Goal: Task Accomplishment & Management: Complete application form

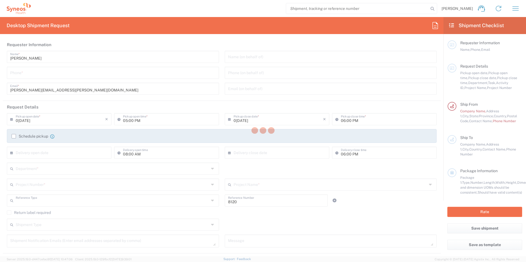
type input "Department"
type input "[US_STATE]"
type input "[GEOGRAPHIC_DATA]"
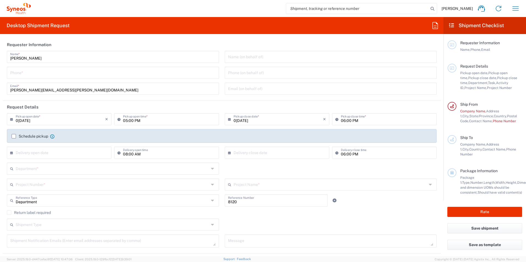
type input "Syneos Health, LLC-[GEOGRAPHIC_DATA] [GEOGRAPHIC_DATA] [GEOGRAPHIC_DATA]"
click at [79, 74] on input "tel" at bounding box center [112, 73] width 205 height 10
type input "6096785051"
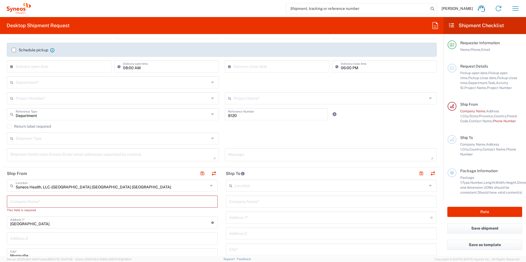
scroll to position [110, 0]
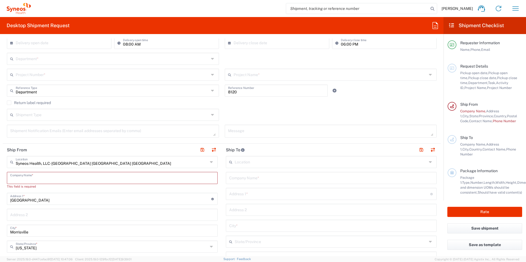
click at [35, 174] on input "text" at bounding box center [112, 178] width 204 height 10
click at [84, 152] on header "Ship From" at bounding box center [112, 150] width 219 height 12
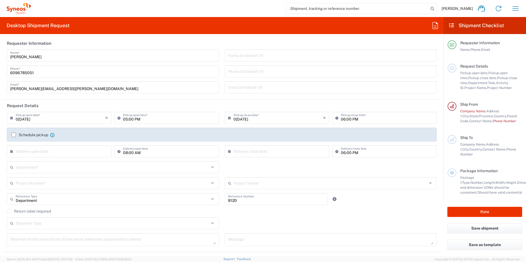
scroll to position [0, 0]
click at [27, 121] on input "[DATE]" at bounding box center [60, 119] width 89 height 10
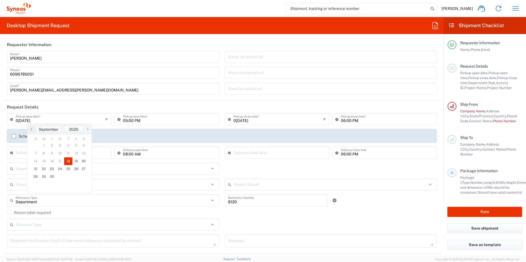
click at [87, 128] on span "›" at bounding box center [88, 129] width 8 height 7
click at [75, 148] on span "3" at bounding box center [75, 146] width 8 height 8
type input "10/03/2025"
click at [303, 122] on input "10/03/2025" at bounding box center [277, 119] width 89 height 10
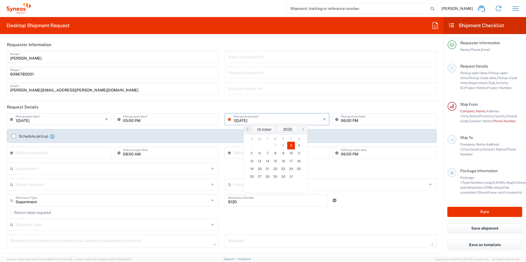
click at [246, 123] on input "10/03/2025" at bounding box center [277, 119] width 89 height 10
click at [245, 123] on input "10/03/2025" at bounding box center [277, 119] width 89 height 10
click at [258, 151] on span "6" at bounding box center [260, 154] width 8 height 8
type input "10/06/2025"
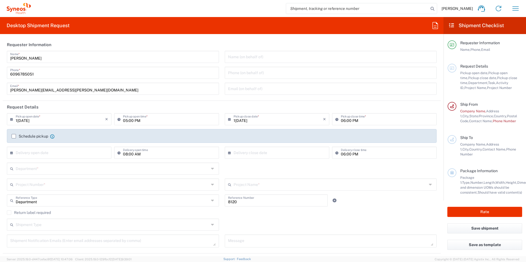
click at [145, 122] on input "05:00 PM" at bounding box center [169, 119] width 92 height 10
click at [128, 121] on input "05:00 PM" at bounding box center [169, 119] width 92 height 10
click at [126, 121] on input "05:00 PM" at bounding box center [169, 119] width 92 height 10
type input "10:00 AM"
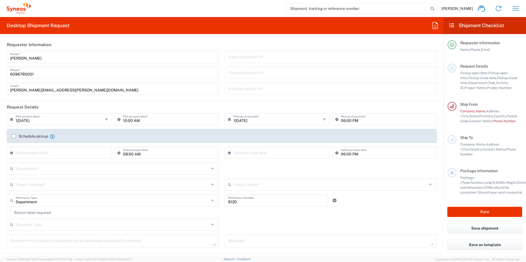
click at [235, 130] on div "Schedule pickup When scheduling a pickup please be sure to meet the following c…" at bounding box center [222, 136] width 430 height 14
click at [13, 136] on label "Schedule pickup" at bounding box center [30, 136] width 37 height 4
click at [14, 136] on input "Schedule pickup" at bounding box center [14, 136] width 0 height 0
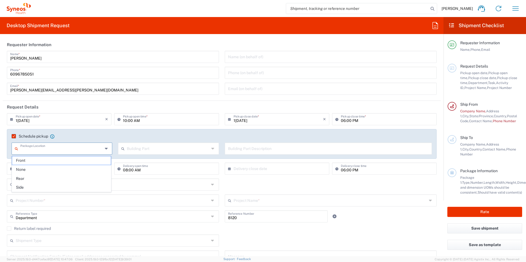
click at [24, 148] on input "text" at bounding box center [61, 149] width 82 height 10
click at [26, 164] on span "Front" at bounding box center [61, 160] width 99 height 9
type input "Front"
click at [151, 152] on input "text" at bounding box center [168, 149] width 82 height 10
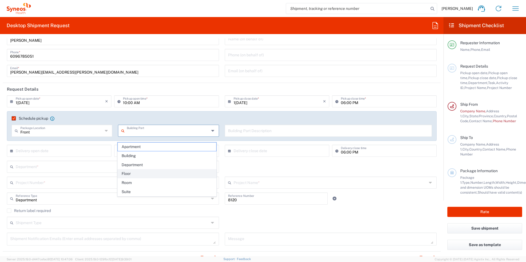
scroll to position [27, 0]
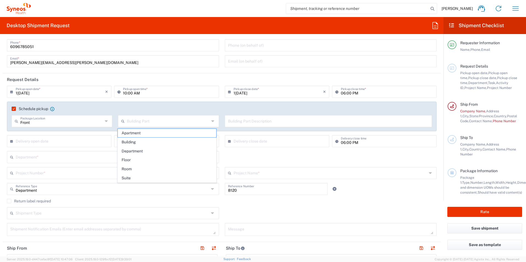
click at [144, 109] on agx-checkbox-control "Schedule pickup When scheduling a pickup please be sure to meet the following c…" at bounding box center [222, 108] width 420 height 5
click at [13, 108] on label "Schedule pickup" at bounding box center [30, 109] width 37 height 4
click at [12, 109] on input "Schedule pickup" at bounding box center [12, 109] width 0 height 0
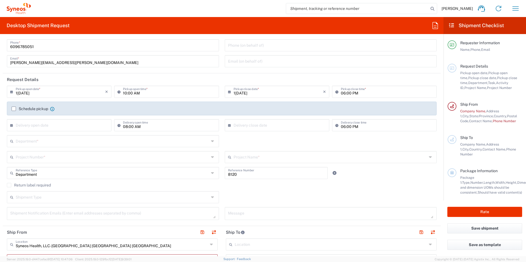
click at [84, 94] on input "10/06/2025" at bounding box center [60, 92] width 89 height 10
click at [83, 79] on header "Request Details" at bounding box center [222, 79] width 438 height 12
click at [75, 92] on input "10/06/2025" at bounding box center [60, 92] width 89 height 10
click at [72, 119] on span "3" at bounding box center [75, 118] width 8 height 8
type input "10/03/2025"
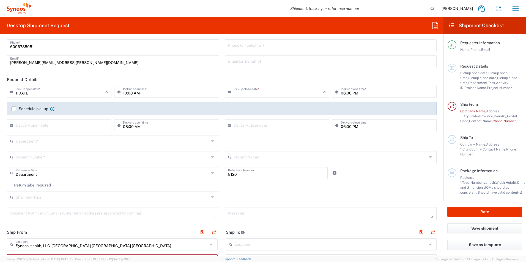
type input "10/03/2025"
click at [84, 92] on input "10/03/2025" at bounding box center [60, 92] width 89 height 10
click at [42, 125] on span "6" at bounding box center [44, 126] width 8 height 8
type input "10/06/2025"
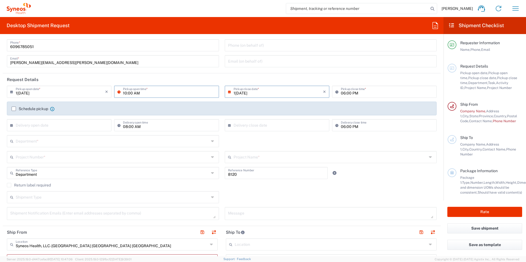
click at [141, 93] on input "10:00 AM" at bounding box center [169, 92] width 92 height 10
type input "09:00 AM"
click at [138, 79] on header "Request Details" at bounding box center [222, 79] width 438 height 12
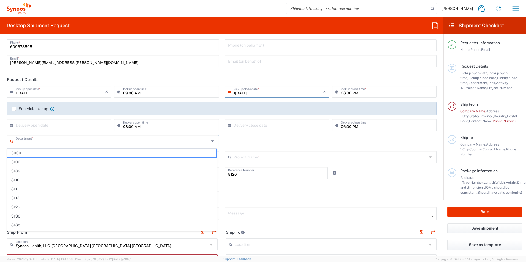
click at [59, 141] on input "text" at bounding box center [112, 141] width 193 height 10
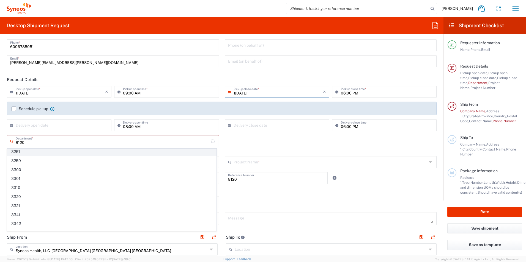
scroll to position [0, 0]
type input "8120"
click at [56, 155] on span "8120" at bounding box center [111, 153] width 209 height 9
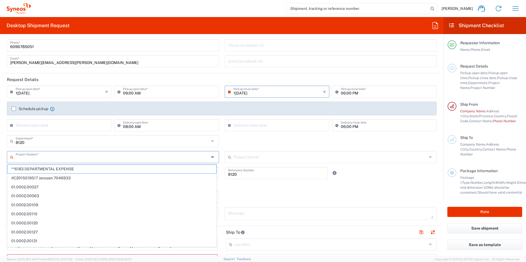
click at [55, 160] on input "text" at bounding box center [112, 157] width 193 height 10
click at [52, 169] on span "**6183 DEPARTMENTAL EXPENSE" at bounding box center [111, 169] width 209 height 9
type input "**6183 DEPARTMENTAL EXPENSE"
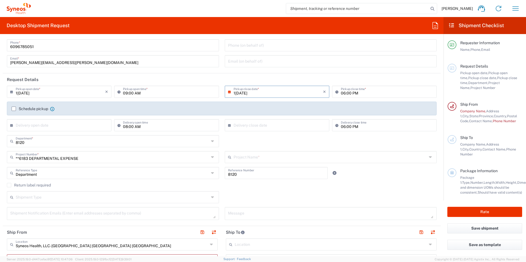
type input "6183"
drag, startPoint x: 291, startPoint y: 188, endPoint x: 186, endPoint y: 217, distance: 109.2
click at [291, 188] on div "Return label required" at bounding box center [222, 187] width 430 height 8
click at [53, 204] on div "Shipment Type Batch Regular" at bounding box center [113, 199] width 218 height 16
click at [54, 201] on input "text" at bounding box center [112, 197] width 193 height 10
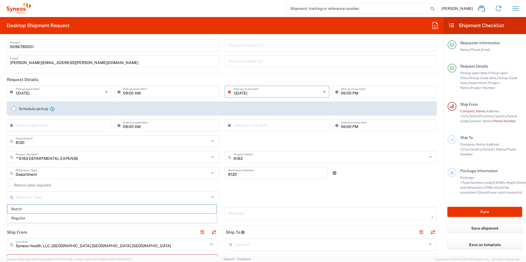
click at [47, 223] on agx-dropdown-content "Batch Regular" at bounding box center [112, 214] width 210 height 19
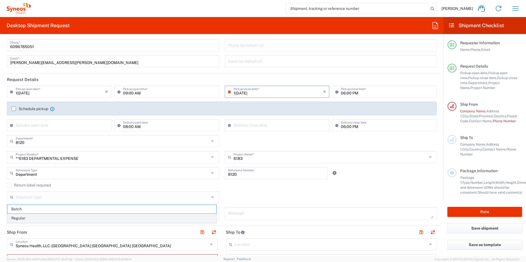
click at [147, 219] on span "Regular" at bounding box center [111, 218] width 209 height 9
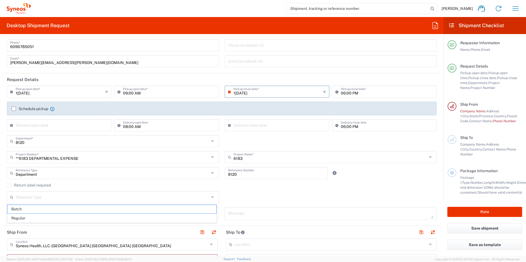
type input "Regular"
click at [429, 159] on icon at bounding box center [431, 157] width 4 height 9
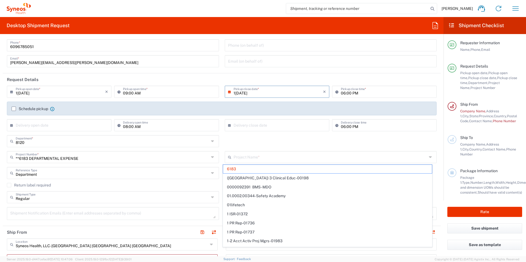
click at [429, 159] on icon at bounding box center [431, 157] width 4 height 9
click at [429, 155] on icon at bounding box center [431, 157] width 4 height 9
click at [400, 149] on div "8120 Department * 8120" at bounding box center [221, 143] width 435 height 16
type input "6183"
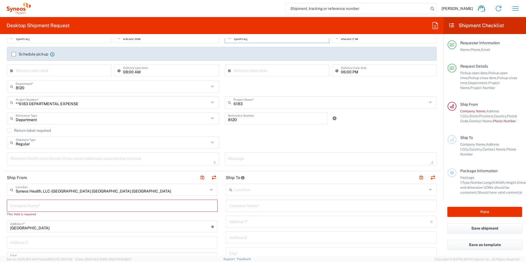
scroll to position [82, 0]
click at [57, 117] on input "text" at bounding box center [112, 118] width 193 height 10
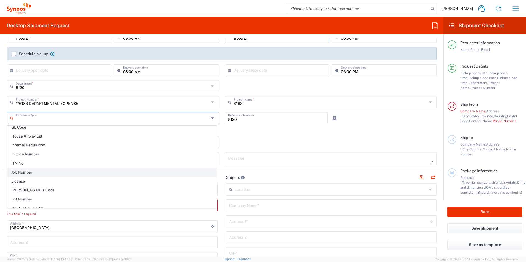
scroll to position [0, 0]
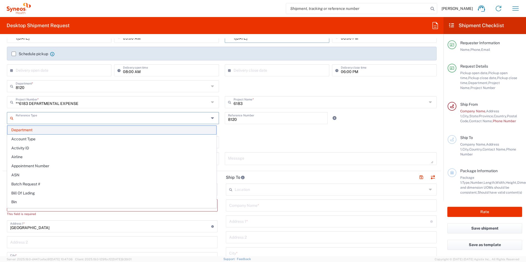
click at [49, 131] on span "Department" at bounding box center [111, 130] width 209 height 9
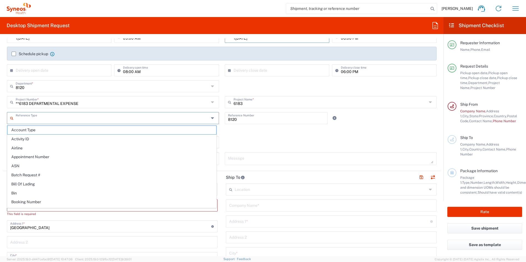
click at [53, 119] on input "text" at bounding box center [112, 118] width 193 height 10
click at [236, 131] on agx-checkbox-control "Return label required" at bounding box center [222, 130] width 430 height 4
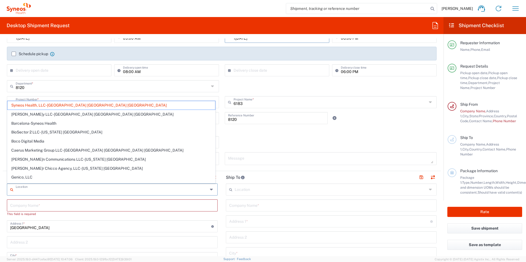
click at [42, 191] on input "text" at bounding box center [112, 190] width 192 height 10
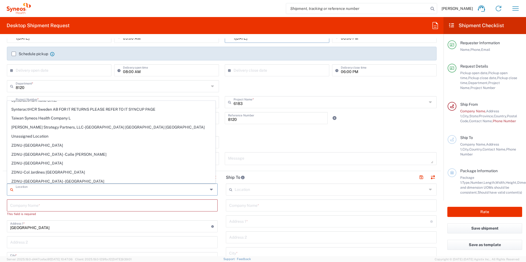
scroll to position [1207, 0]
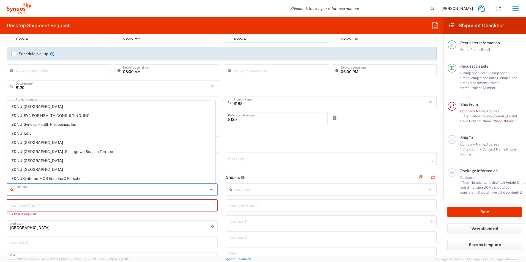
click at [50, 193] on input "text" at bounding box center [112, 190] width 192 height 10
type input "Syneos Health, LLC-[GEOGRAPHIC_DATA] [GEOGRAPHIC_DATA] [GEOGRAPHIC_DATA]"
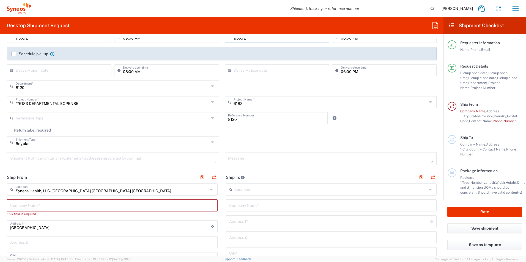
drag, startPoint x: 254, startPoint y: 184, endPoint x: 251, endPoint y: 188, distance: 5.3
click at [254, 184] on div "Location" at bounding box center [331, 190] width 211 height 12
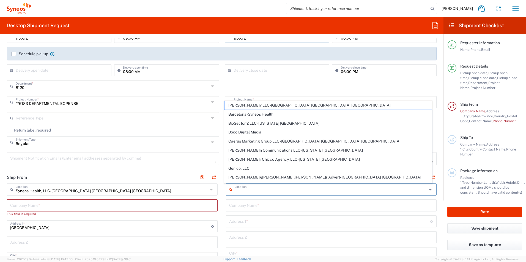
click at [251, 188] on input "text" at bounding box center [331, 190] width 192 height 10
click at [26, 193] on input "Syneos Health, LLC-[GEOGRAPHIC_DATA] [GEOGRAPHIC_DATA] [GEOGRAPHIC_DATA]" at bounding box center [112, 190] width 192 height 10
click at [26, 193] on input "text" at bounding box center [112, 190] width 192 height 10
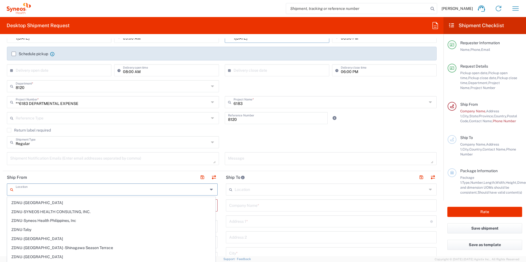
scroll to position [0, 0]
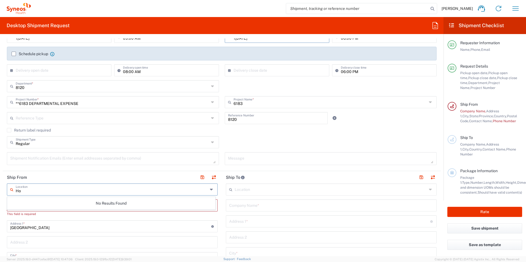
type input "H"
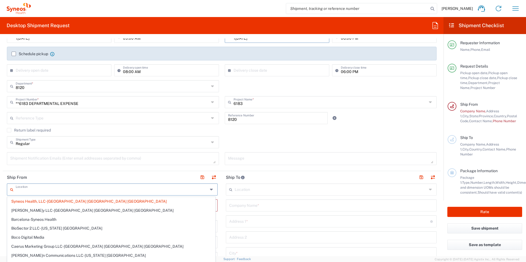
click at [146, 177] on header "Ship From" at bounding box center [112, 177] width 219 height 12
type input "Syneos Health, LLC-[GEOGRAPHIC_DATA] [GEOGRAPHIC_DATA] [GEOGRAPHIC_DATA]"
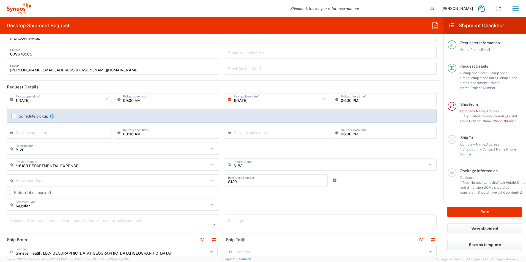
scroll to position [137, 0]
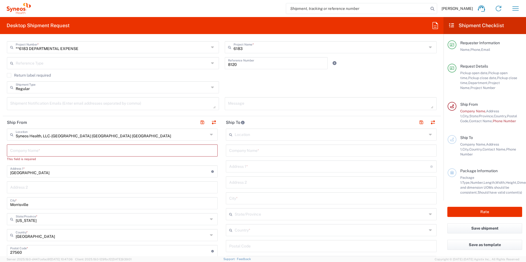
click at [19, 152] on input "text" at bounding box center [112, 150] width 204 height 10
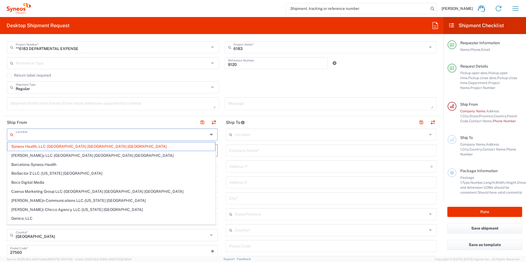
click at [35, 134] on input "text" at bounding box center [112, 135] width 192 height 10
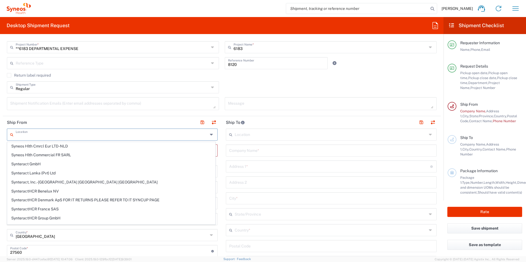
scroll to position [1034, 0]
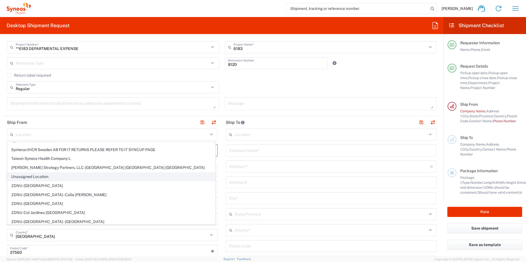
click at [46, 178] on span "Unassigned Location" at bounding box center [111, 177] width 208 height 9
type input "Unassigned Location"
type input "Syneos Health"
type input "123 Main St"
type input "San Mateo"
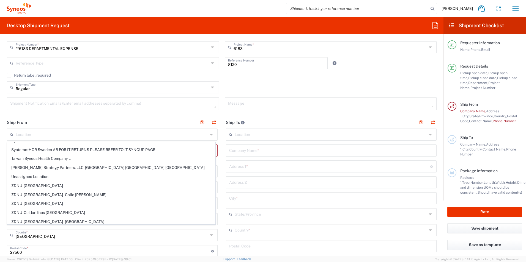
type input "[US_STATE]"
type input "94402"
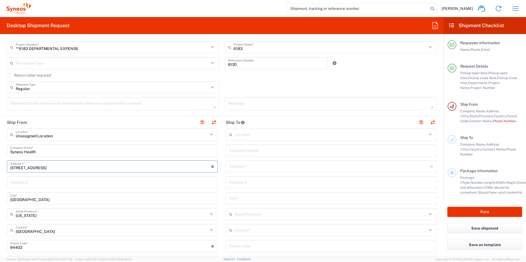
drag, startPoint x: 38, startPoint y: 168, endPoint x: 97, endPoint y: 134, distance: 68.0
click at [0, 167] on form "Requester Information Stacy Hartung Name * 6096785051 Phone * stacy.hartung@syn…" at bounding box center [221, 147] width 443 height 218
type input "26"
type input "266 Rock Street"
click at [53, 203] on div "San Mateo City *" at bounding box center [112, 198] width 211 height 12
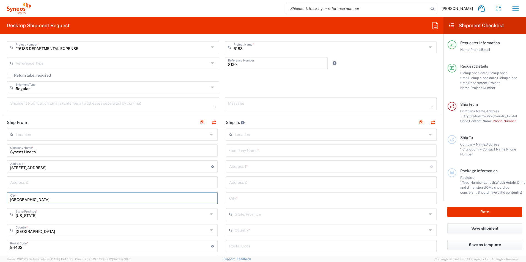
click at [48, 199] on input "San Mateo" at bounding box center [112, 198] width 204 height 10
click at [39, 201] on input "San Mateo" at bounding box center [112, 198] width 204 height 10
type input "Philadelphia"
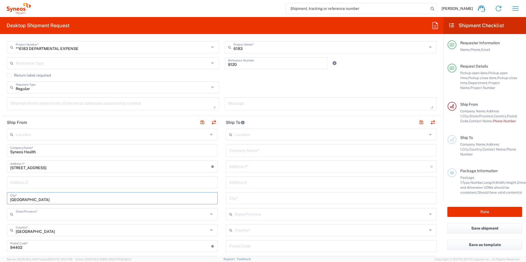
click at [35, 214] on input "text" at bounding box center [112, 214] width 192 height 10
drag, startPoint x: 35, startPoint y: 236, endPoint x: 38, endPoint y: 241, distance: 5.8
click at [35, 236] on div "United States Country *" at bounding box center [112, 230] width 211 height 12
type input "[US_STATE]"
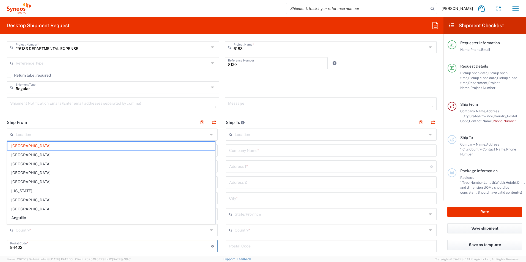
click at [39, 247] on input "undefined" at bounding box center [110, 246] width 201 height 10
type input "[GEOGRAPHIC_DATA]"
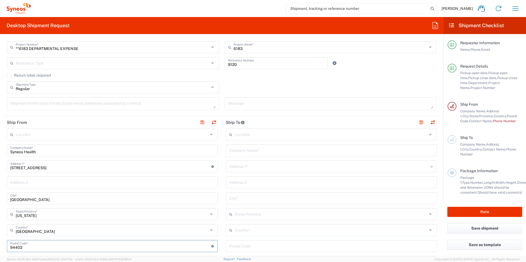
drag, startPoint x: 16, startPoint y: 249, endPoint x: 0, endPoint y: 245, distance: 16.1
click at [0, 247] on html "Stacy Hartung Home Shipment estimator Shipment tracking Desktop shipment reques…" at bounding box center [263, 131] width 526 height 262
type input "19128"
click at [222, 251] on main "Location Addison Whitney LLC-Morrisvile NC US Barcelona-Syneos Health BioSector…" at bounding box center [331, 244] width 219 height 231
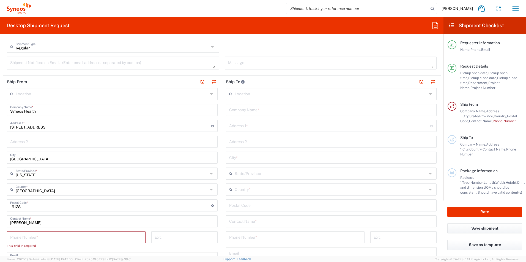
scroll to position [192, 0]
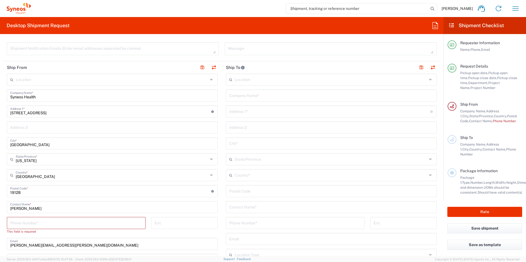
click at [51, 225] on input "tel" at bounding box center [76, 223] width 132 height 10
type input "6096785051"
drag, startPoint x: 181, startPoint y: 252, endPoint x: 168, endPoint y: 254, distance: 13.1
click at [181, 252] on input "text" at bounding box center [112, 255] width 192 height 10
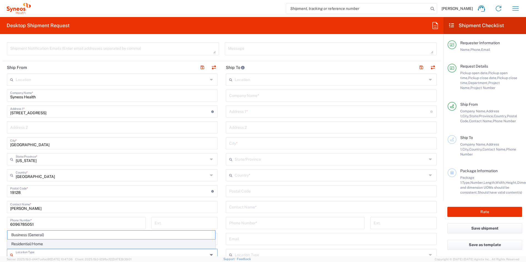
click at [58, 245] on span "Residential/Home" at bounding box center [111, 244] width 208 height 9
type input "Residential/Home"
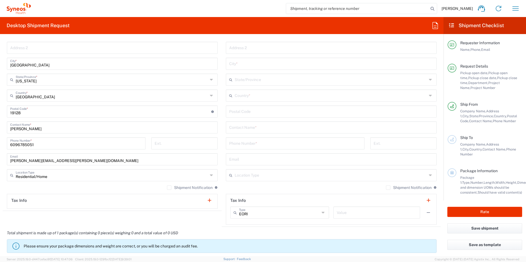
scroll to position [275, 0]
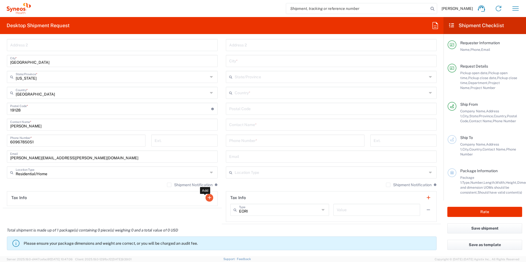
click at [208, 198] on button "button" at bounding box center [209, 198] width 8 height 8
click at [103, 212] on icon at bounding box center [105, 210] width 4 height 9
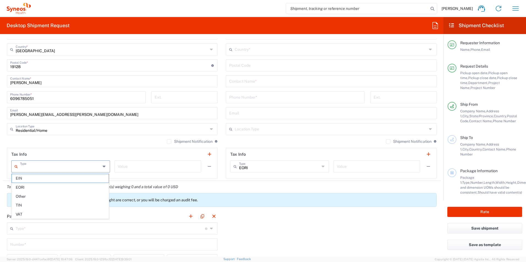
scroll to position [385, 0]
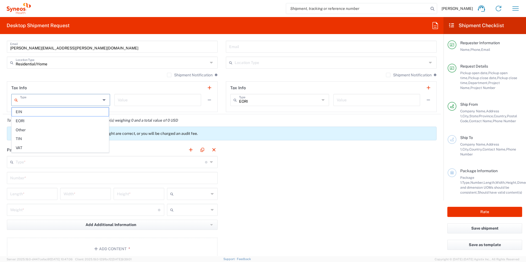
drag, startPoint x: 207, startPoint y: 100, endPoint x: 183, endPoint y: 102, distance: 23.7
click at [207, 100] on button "button" at bounding box center [209, 100] width 8 height 8
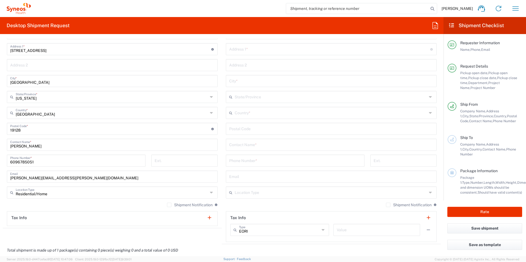
scroll to position [247, 0]
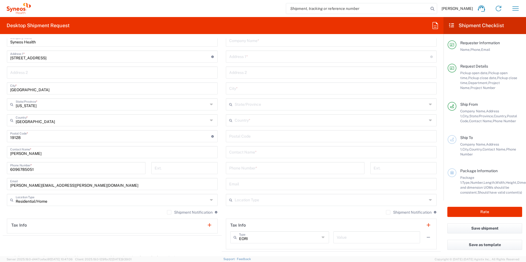
click at [60, 186] on input "[PERSON_NAME][EMAIL_ADDRESS][PERSON_NAME][DOMAIN_NAME]" at bounding box center [112, 184] width 204 height 10
drag, startPoint x: 75, startPoint y: 185, endPoint x: -1, endPoint y: 191, distance: 76.1
click at [0, 191] on html "Stacy Hartung Home Shipment estimator Shipment tracking Desktop shipment reques…" at bounding box center [263, 131] width 526 height 262
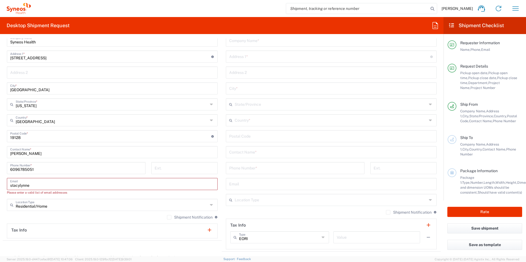
type input "stacylynne77@gmail.com"
type input "Residential/Home"
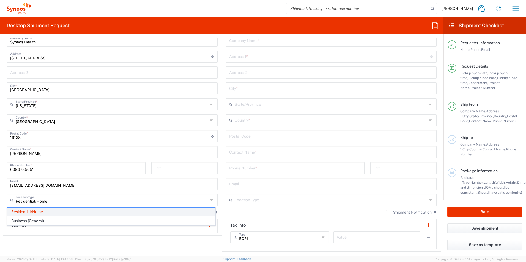
click at [64, 211] on span "Residential/Home" at bounding box center [111, 212] width 208 height 9
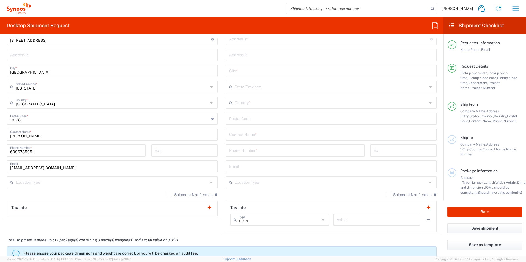
scroll to position [275, 0]
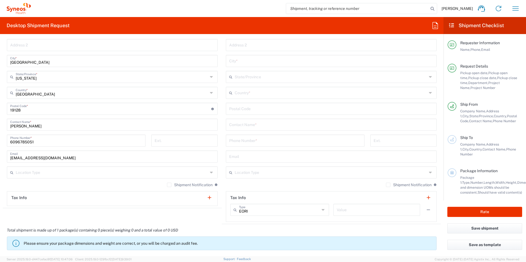
click at [57, 174] on input "text" at bounding box center [112, 172] width 192 height 10
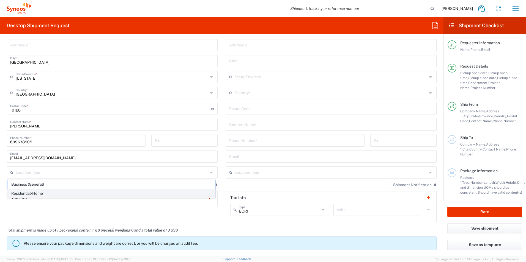
click at [44, 193] on span "Residential/Home" at bounding box center [111, 193] width 208 height 9
type input "Residential/Home"
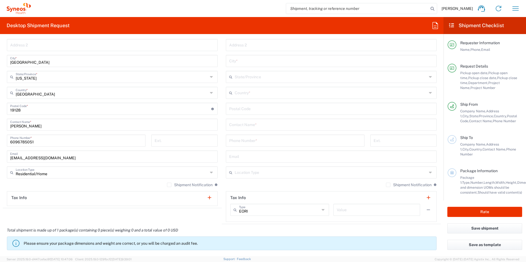
click at [49, 188] on div "Shipment Notification If checked, a shipment notification email will be sent to…" at bounding box center [112, 187] width 211 height 9
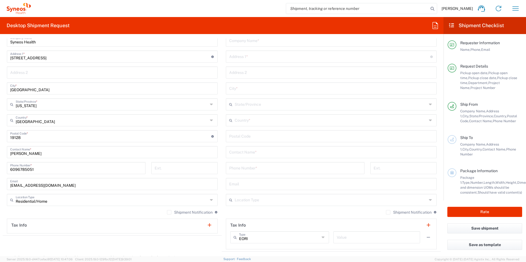
scroll to position [192, 0]
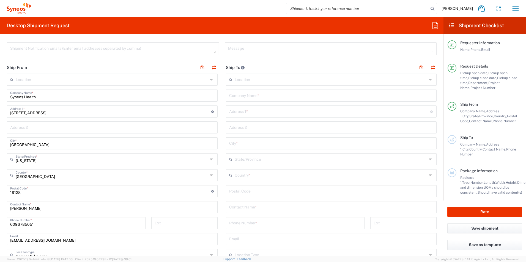
click at [248, 83] on input "text" at bounding box center [331, 80] width 192 height 10
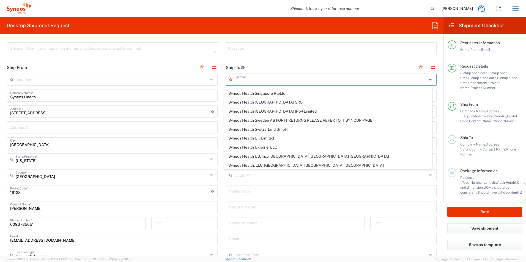
scroll to position [880, 0]
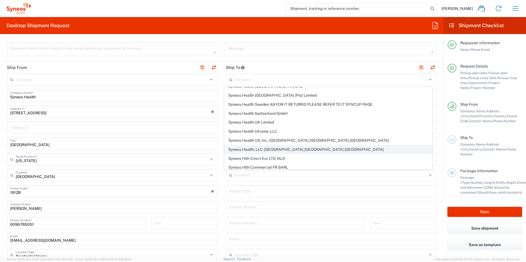
click at [274, 150] on span "Syneos Health, LLC-[GEOGRAPHIC_DATA] [GEOGRAPHIC_DATA] [GEOGRAPHIC_DATA]" at bounding box center [328, 149] width 208 height 9
type input "Syneos Health, LLC-[GEOGRAPHIC_DATA] [GEOGRAPHIC_DATA] [GEOGRAPHIC_DATA]"
type input "Syneos Health LLC"
type input "[GEOGRAPHIC_DATA]"
type input "Morrisville"
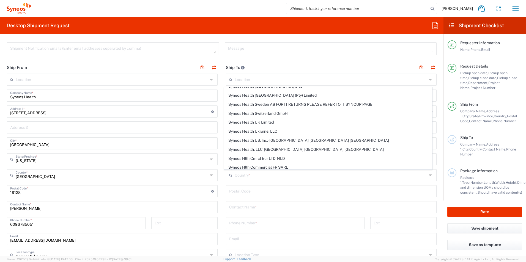
type input "[GEOGRAPHIC_DATA]"
type input "27560"
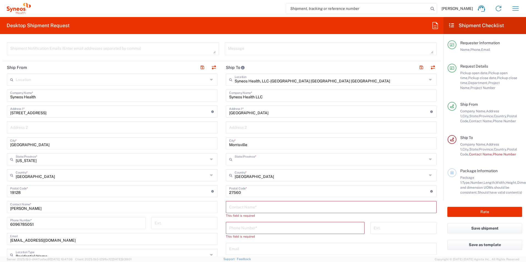
type input "[US_STATE]"
click at [254, 126] on input "text" at bounding box center [331, 127] width 204 height 10
type input "ATTN: IT Management"
click at [232, 209] on input "text" at bounding box center [331, 207] width 204 height 10
type input "IT Asset Management"
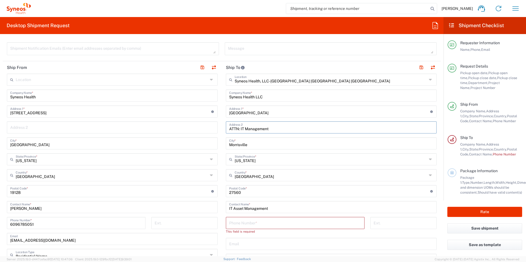
click at [243, 130] on input "ATTN: IT Management" at bounding box center [331, 127] width 204 height 10
type input "ATTN: IT Asset Management"
click at [249, 222] on input "tel" at bounding box center [295, 223] width 132 height 10
type input "9198769300"
click at [367, 232] on div "Ext." at bounding box center [403, 225] width 72 height 16
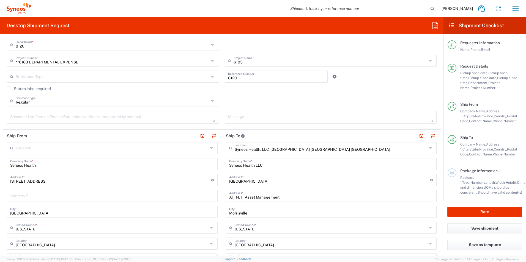
scroll to position [0, 0]
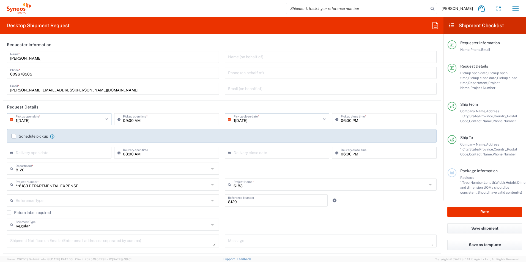
click at [33, 121] on input "10/06/2025" at bounding box center [60, 119] width 89 height 10
click at [53, 109] on header "Request Details" at bounding box center [222, 107] width 438 height 12
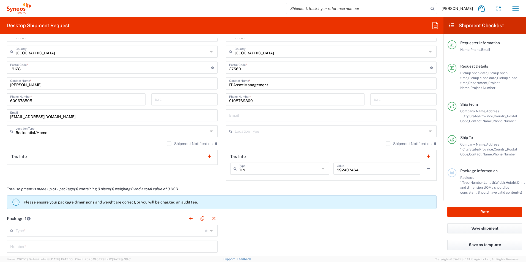
scroll to position [330, 0]
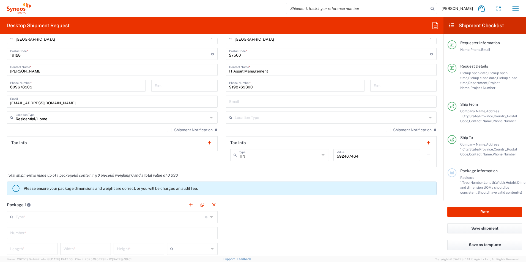
click at [268, 114] on input "text" at bounding box center [331, 117] width 192 height 10
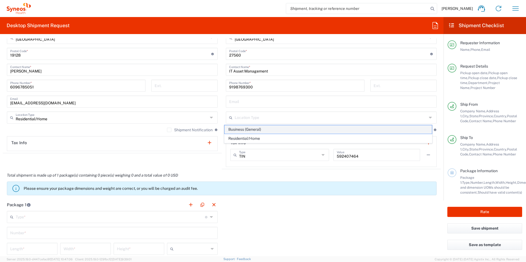
click at [261, 132] on span "Business (General)" at bounding box center [328, 129] width 208 height 9
type input "Business (General)"
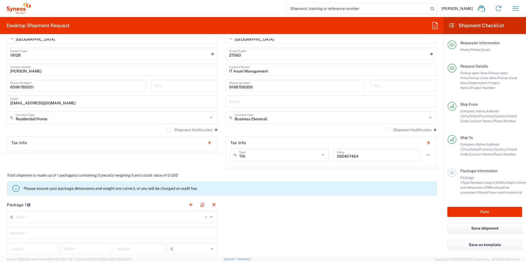
click at [261, 132] on div "Shipment Notification If checked, a shipment notification email will be sent to…" at bounding box center [331, 132] width 211 height 9
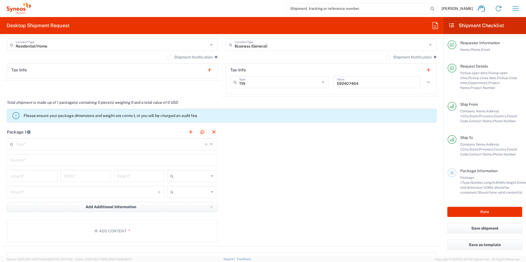
scroll to position [412, 0]
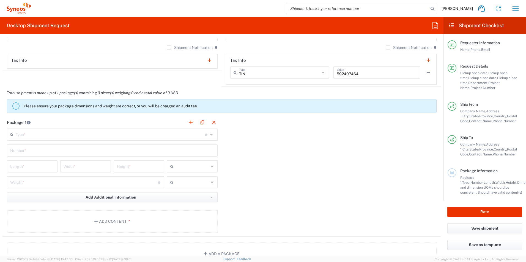
click at [192, 136] on input "text" at bounding box center [110, 135] width 189 height 10
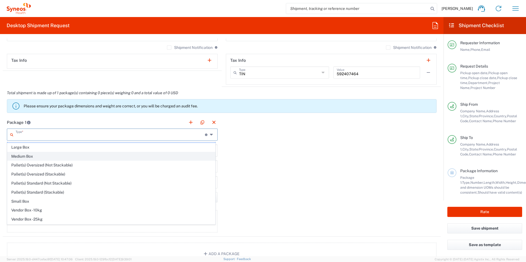
scroll to position [0, 0]
click at [55, 154] on span "Large Box" at bounding box center [111, 156] width 208 height 9
type input "Large Box"
type input "17.5"
type input "12.5"
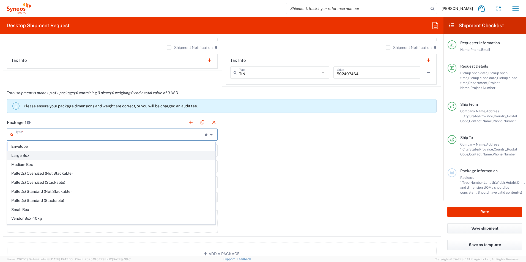
type input "3"
type input "in"
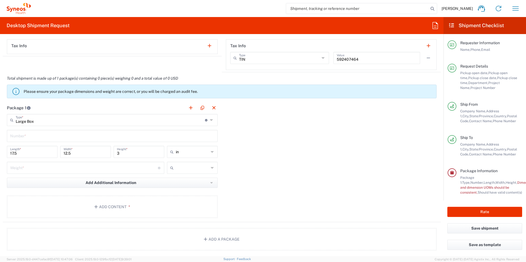
scroll to position [440, 0]
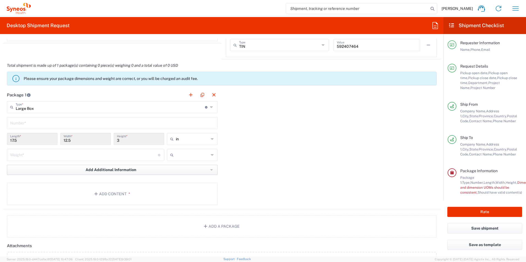
click at [133, 171] on span "Add Additional Information" at bounding box center [111, 169] width 51 height 5
click at [255, 174] on div "Package 1 Large Box Type * Material used to package goods Envelope Large Box Me…" at bounding box center [222, 149] width 438 height 121
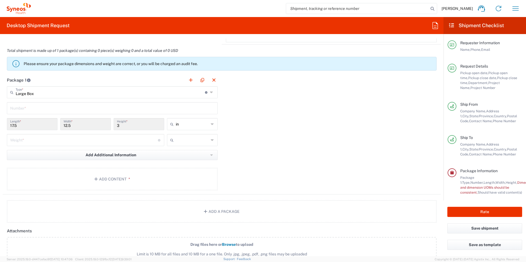
scroll to position [467, 0]
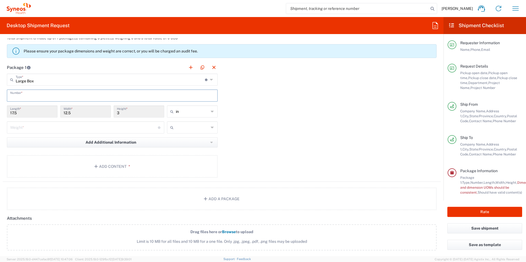
click at [70, 97] on input "text" at bounding box center [112, 95] width 204 height 10
type input "1"
click at [269, 104] on div "Package 1 Large Box Type * Material used to package goods Envelope Large Box Me…" at bounding box center [222, 121] width 438 height 121
click at [35, 128] on input "number" at bounding box center [84, 127] width 148 height 10
click at [284, 128] on div "Package 1 Large Box Type * Material used to package goods Envelope Large Box Me…" at bounding box center [222, 121] width 438 height 121
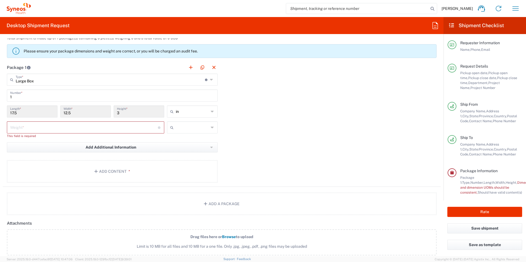
click at [211, 125] on icon at bounding box center [213, 127] width 4 height 9
click at [211, 126] on icon at bounding box center [213, 127] width 4 height 9
click at [240, 134] on div "Package 1 Large Box Type * Material used to package goods Envelope Large Box Me…" at bounding box center [222, 124] width 438 height 126
click at [46, 168] on button "Add Content *" at bounding box center [112, 171] width 211 height 23
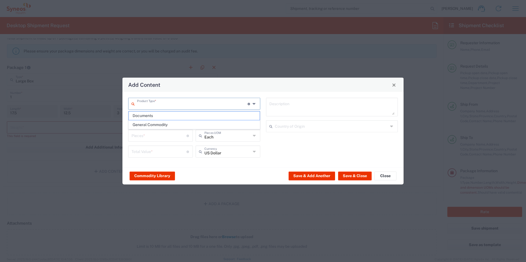
click at [177, 106] on input "text" at bounding box center [192, 104] width 111 height 10
click at [177, 101] on input "text" at bounding box center [192, 104] width 111 height 10
type input "a"
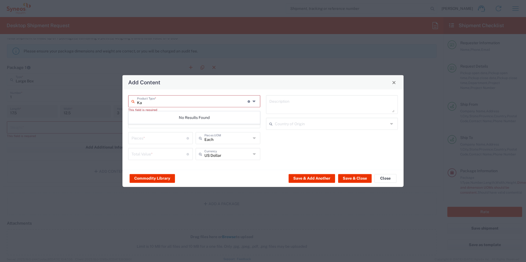
type input "K"
type input "Laptop"
click at [251, 174] on div "Commodity Library Save & Add Another Save & Close Close" at bounding box center [262, 178] width 281 height 17
drag, startPoint x: 176, startPoint y: 95, endPoint x: 175, endPoint y: 98, distance: 2.8
click at [176, 95] on div "Product Type * Document: Paper document generated internally by Syneos, a clien…" at bounding box center [194, 101] width 132 height 12
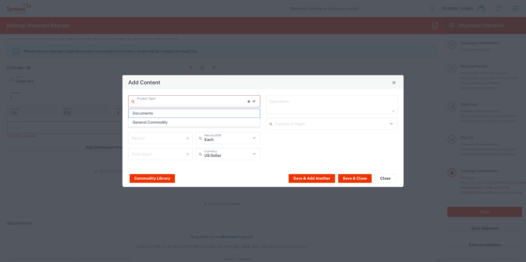
click at [175, 98] on input "text" at bounding box center [192, 101] width 111 height 10
click at [165, 123] on span "General Commodity" at bounding box center [194, 122] width 131 height 9
type input "General Commodity"
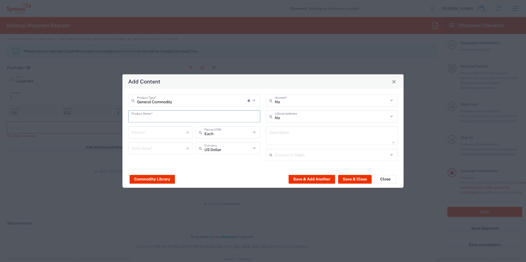
click at [185, 117] on input "text" at bounding box center [193, 116] width 125 height 10
click at [206, 176] on div "Commodity Library Save & Add Another Save & Close Close" at bounding box center [262, 179] width 281 height 17
click at [229, 183] on div "Commodity Library Save & Add Another Save & Close Close" at bounding box center [262, 179] width 281 height 17
click at [164, 180] on button "Commodity Library" at bounding box center [152, 179] width 45 height 9
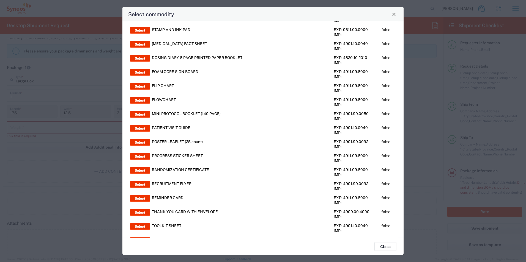
scroll to position [0, 0]
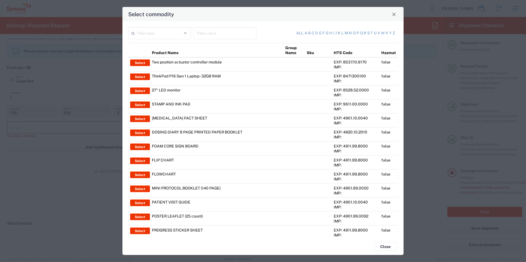
click at [158, 33] on input "text" at bounding box center [159, 33] width 45 height 10
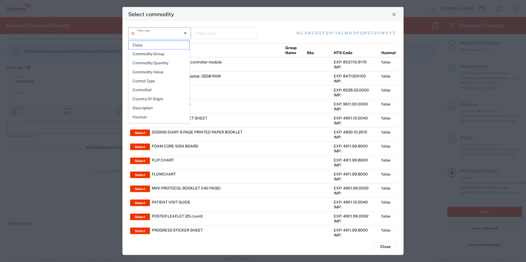
click at [206, 33] on input "text" at bounding box center [225, 33] width 56 height 10
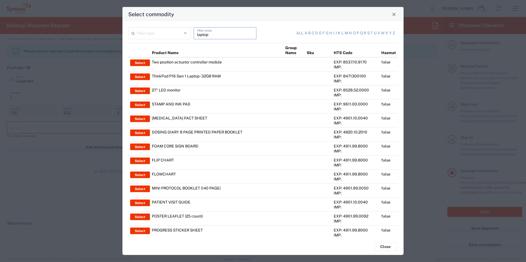
type input "laptop"
drag, startPoint x: 218, startPoint y: 33, endPoint x: 172, endPoint y: 29, distance: 45.5
click at [172, 29] on div "Filter type laptop Filter value" at bounding box center [194, 35] width 135 height 16
click at [315, 33] on link "d" at bounding box center [316, 33] width 3 height 5
type input "Product Name"
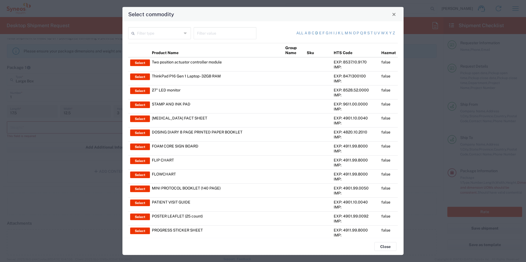
type input "d"
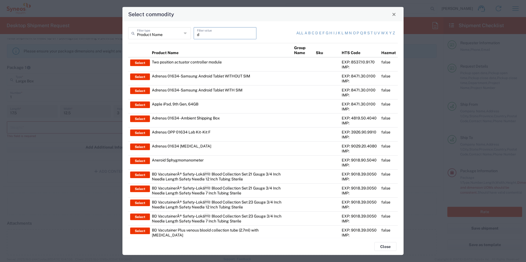
drag, startPoint x: 198, startPoint y: 34, endPoint x: 191, endPoint y: 31, distance: 8.2
click at [191, 31] on div "Product Name Filter type d Filter value" at bounding box center [194, 35] width 135 height 16
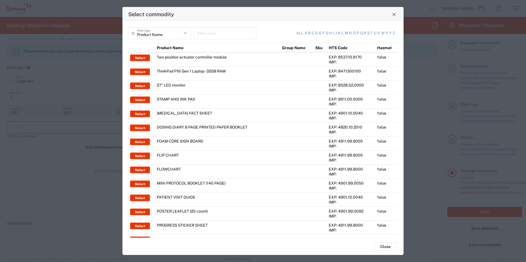
click at [184, 35] on icon at bounding box center [186, 33] width 4 height 9
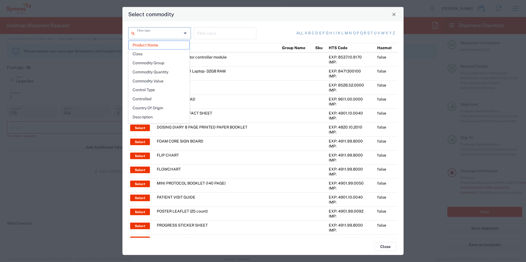
click at [244, 20] on div "Select commodity" at bounding box center [262, 14] width 281 height 14
type input "Product Name"
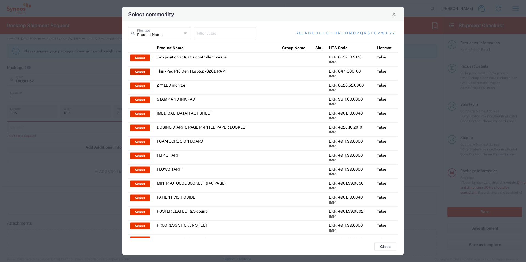
click at [140, 74] on button "Select" at bounding box center [140, 72] width 20 height 7
type input "ThinkPad P16 Gen 1 Laptop - 32GB RAM"
type input "1"
type textarea "16" - Intel Core i9 12950HX - vPro Enterprise - 32 GB RAM - 512 GB SSD"
type input "[GEOGRAPHIC_DATA]"
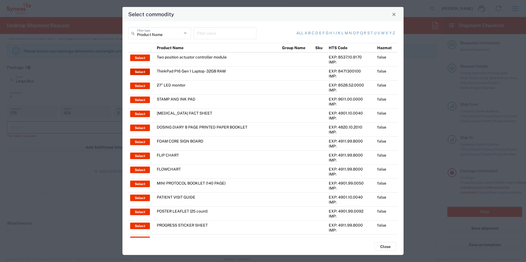
type input "Yes"
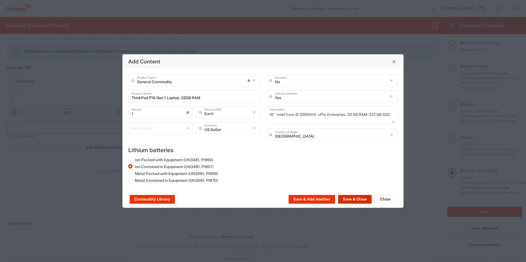
click at [355, 200] on button "Save & Close" at bounding box center [355, 199] width 34 height 9
click at [170, 126] on input "number" at bounding box center [158, 128] width 55 height 10
type input "1"
click at [229, 158] on div "Ion Packed with Equipment (UN3481, PI966) Ion Contained in Equipment (UN3481, P…" at bounding box center [194, 171] width 138 height 27
click at [350, 200] on button "Save & Close" at bounding box center [355, 199] width 34 height 9
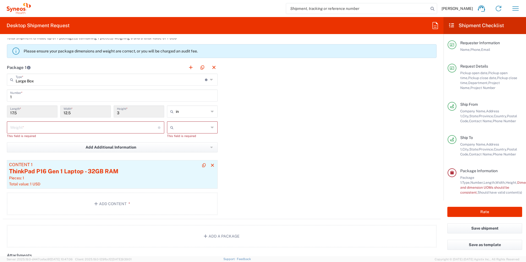
click at [96, 174] on div "ThinkPad P16 Gen 1 Laptop - 32GB RAM" at bounding box center [112, 171] width 206 height 8
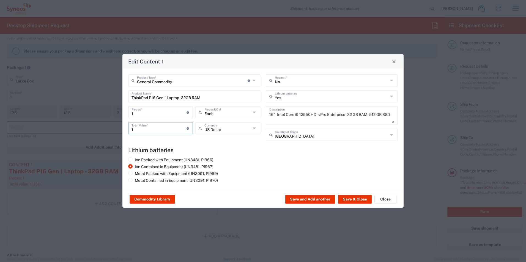
click at [138, 131] on input "1" at bounding box center [158, 128] width 55 height 10
drag, startPoint x: 141, startPoint y: 129, endPoint x: 176, endPoint y: 137, distance: 36.0
click at [131, 127] on input "300" at bounding box center [158, 128] width 55 height 10
type input "500"
click at [346, 200] on button "Save & Close" at bounding box center [355, 199] width 34 height 9
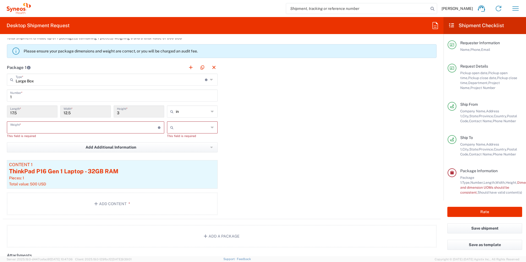
click at [50, 128] on input "number" at bounding box center [84, 127] width 148 height 10
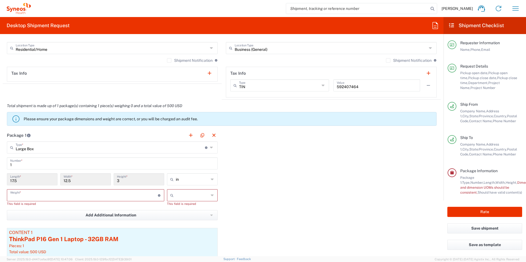
scroll to position [400, 0]
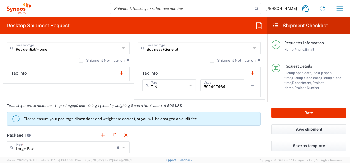
click at [175, 79] on div "TIN Type" at bounding box center [169, 85] width 54 height 12
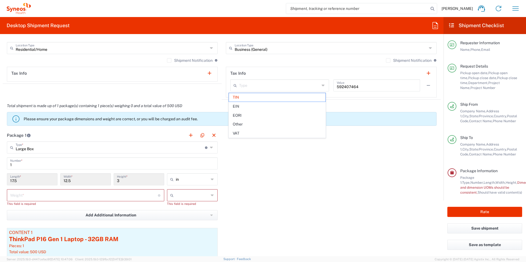
drag, startPoint x: 285, startPoint y: 158, endPoint x: 368, endPoint y: 114, distance: 93.6
click at [286, 158] on div "Package 1 Large Box Type * Material used to package goods Envelope Large Box Me…" at bounding box center [222, 208] width 438 height 158
type input "TIN"
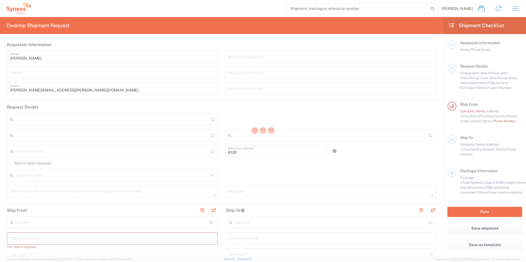
type input "Department"
type input "[US_STATE]"
type input "[GEOGRAPHIC_DATA]"
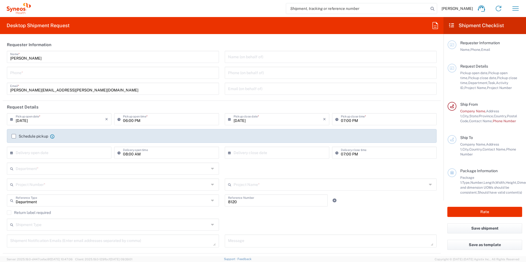
type input "Syneos Health, LLC-[GEOGRAPHIC_DATA] [GEOGRAPHIC_DATA] [GEOGRAPHIC_DATA]"
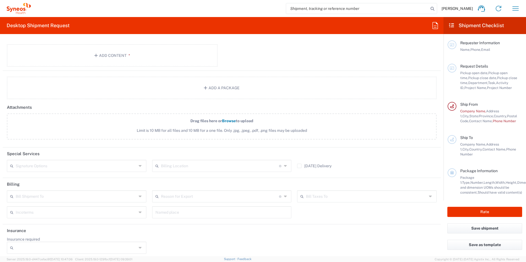
scroll to position [592, 0]
